Goal: Task Accomplishment & Management: Manage account settings

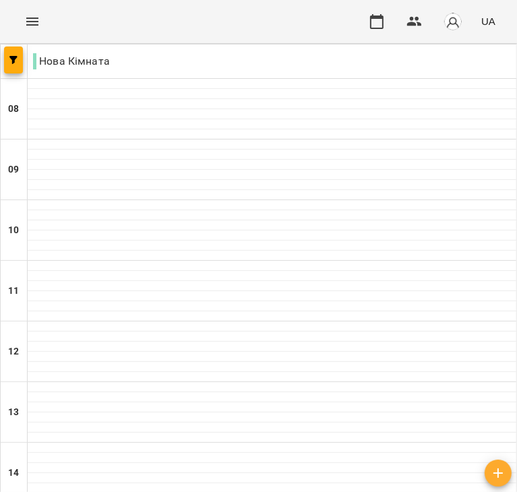
scroll to position [335, 0]
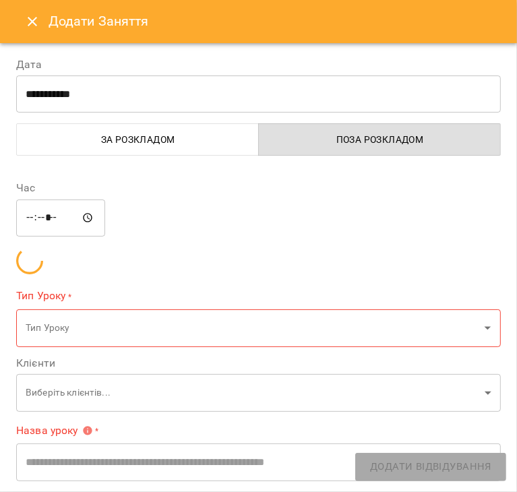
type input "**********"
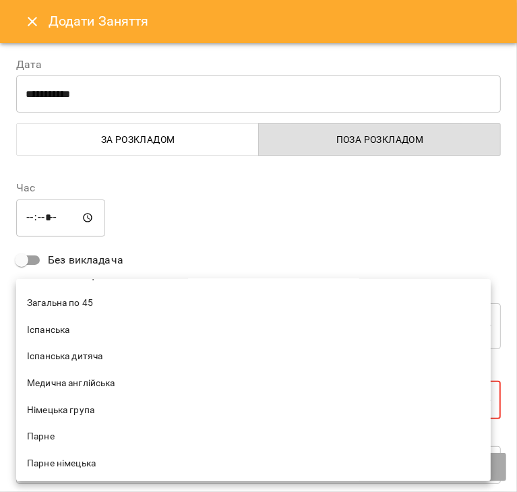
scroll to position [350, 0]
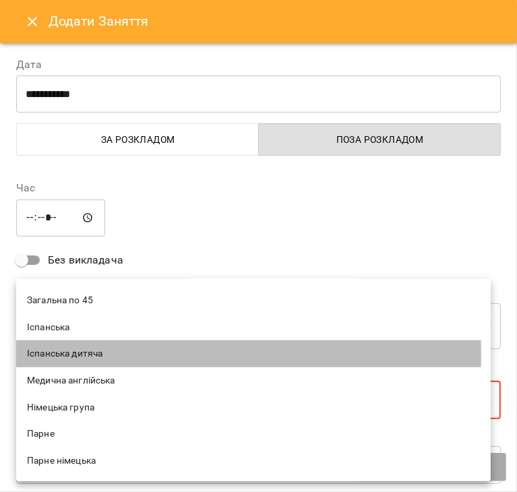
click at [61, 354] on span "Іспанська дитяча" at bounding box center [253, 353] width 453 height 13
type input "**********"
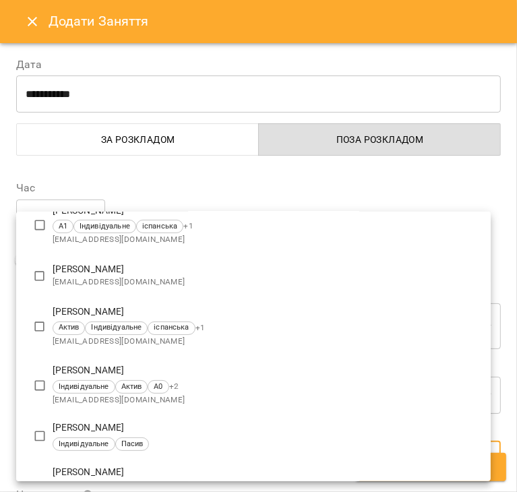
scroll to position [129, 0]
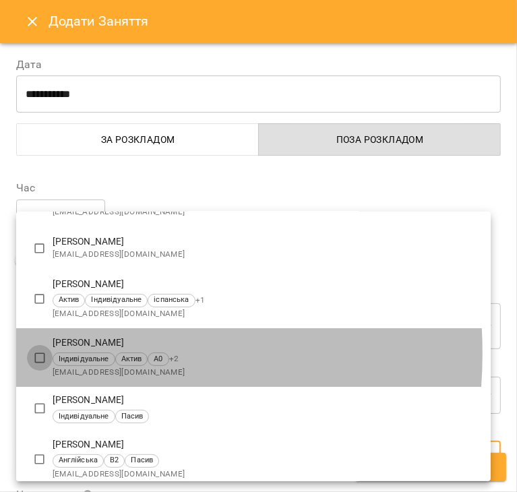
type input "**********"
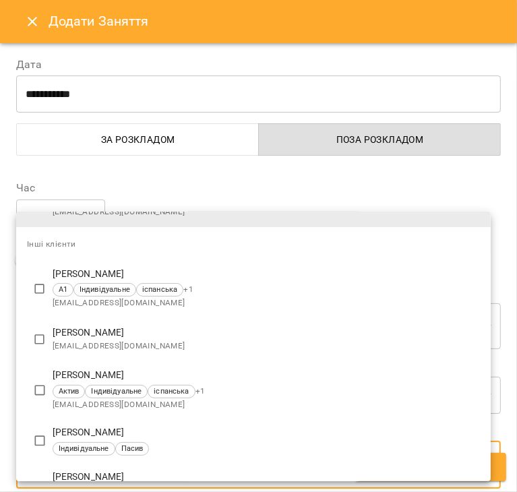
scroll to position [0, 0]
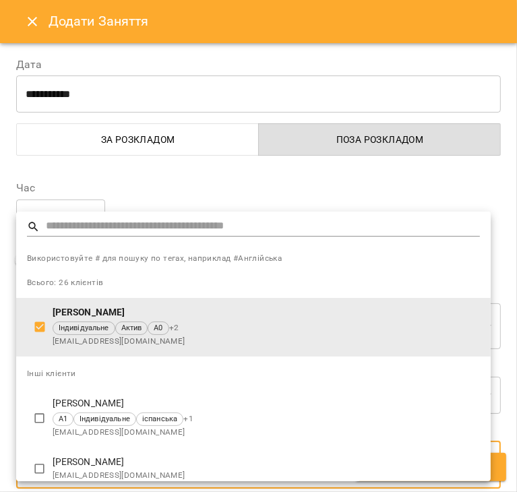
click at [153, 168] on div at bounding box center [258, 246] width 517 height 492
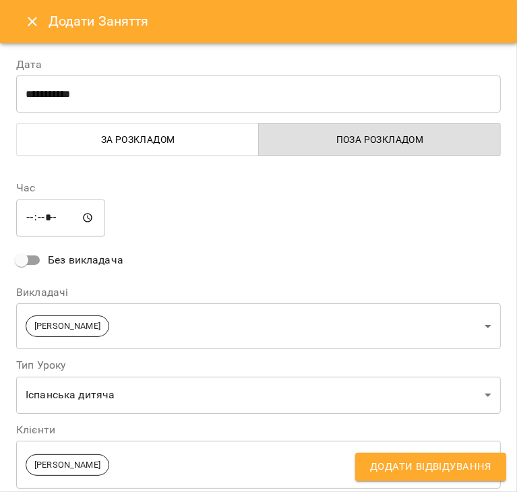
click at [396, 453] on button "Додати Відвідування" at bounding box center [430, 467] width 151 height 28
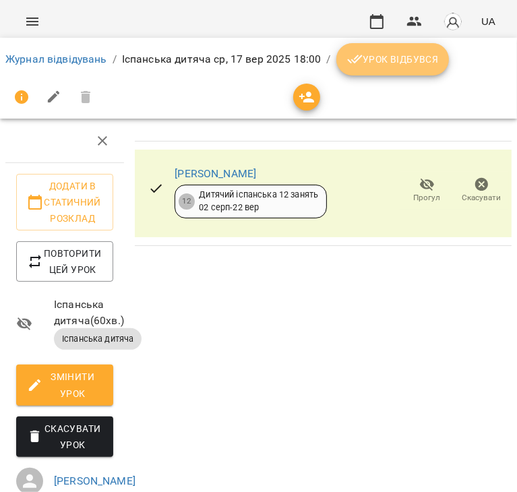
click at [391, 63] on span "Урок відбувся" at bounding box center [393, 59] width 92 height 16
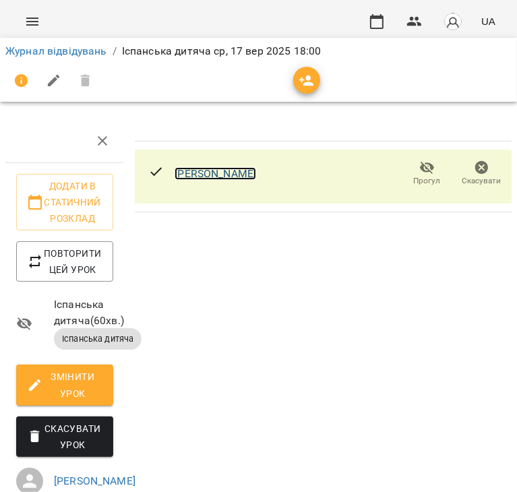
click at [256, 169] on link "[PERSON_NAME]" at bounding box center [216, 173] width 82 height 13
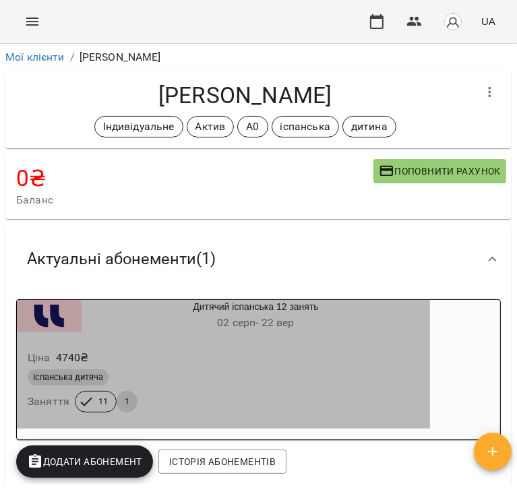
click at [123, 406] on span "1" at bounding box center [127, 402] width 21 height 12
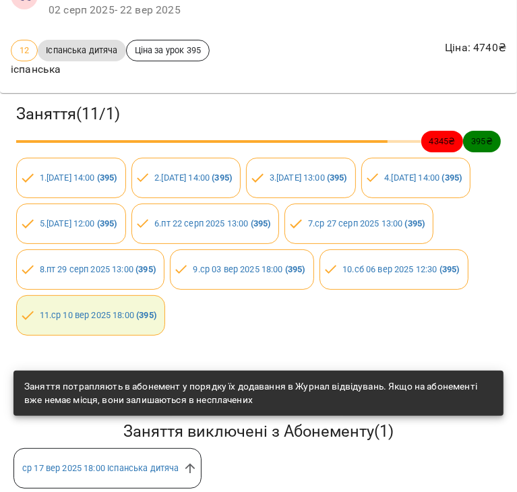
scroll to position [104, 0]
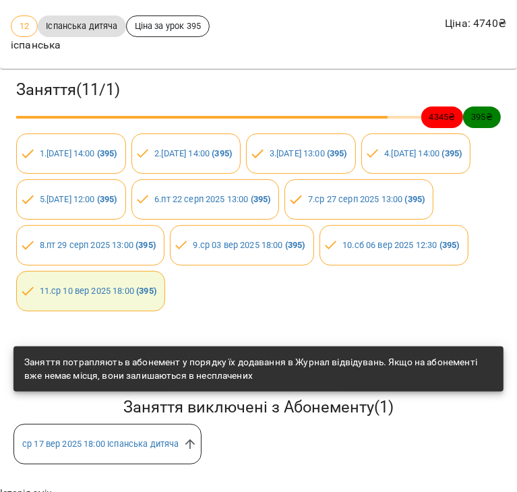
click at [165, 297] on div "11 . ср 10 вер 2025 18:00 ( 395 )" at bounding box center [90, 291] width 149 height 40
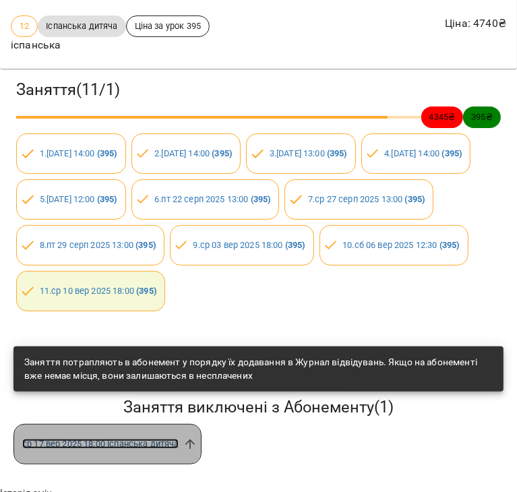
click at [160, 445] on link "ср 17 вер 2025 18:00 Іспанська дитяча" at bounding box center [100, 444] width 156 height 10
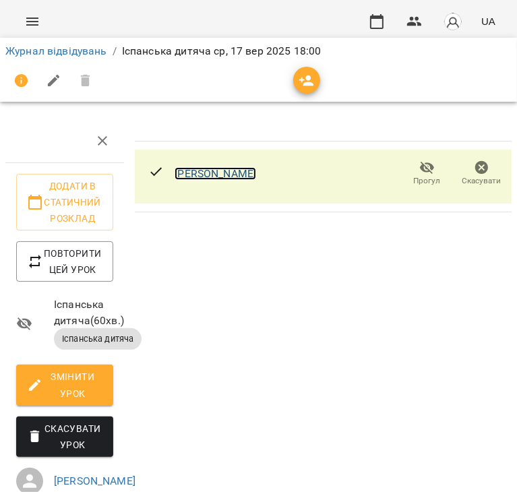
click at [256, 168] on link "[PERSON_NAME]" at bounding box center [216, 173] width 82 height 13
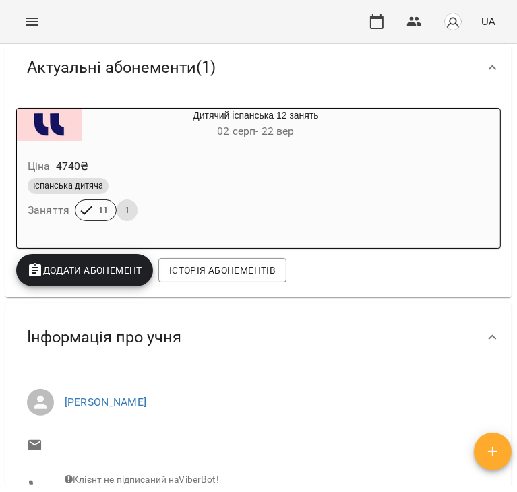
scroll to position [194, 0]
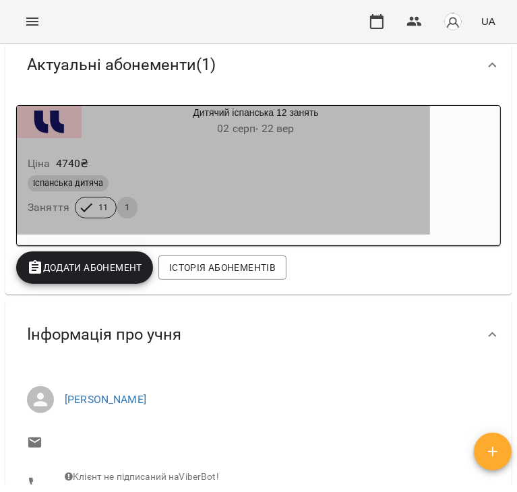
click at [96, 208] on span "11" at bounding box center [103, 208] width 26 height 12
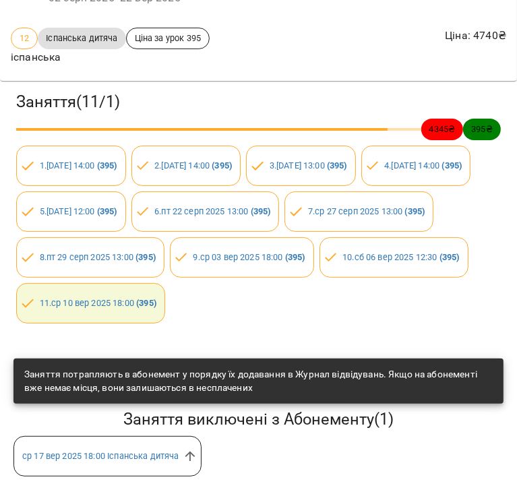
scroll to position [91, 0]
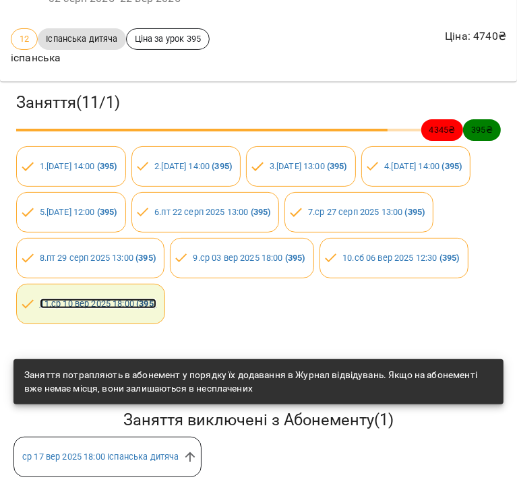
click at [156, 300] on link "11 . [DATE] 18:00 ( 395 )" at bounding box center [98, 304] width 117 height 10
